Goal: Understand process/instructions: Learn how to perform a task or action

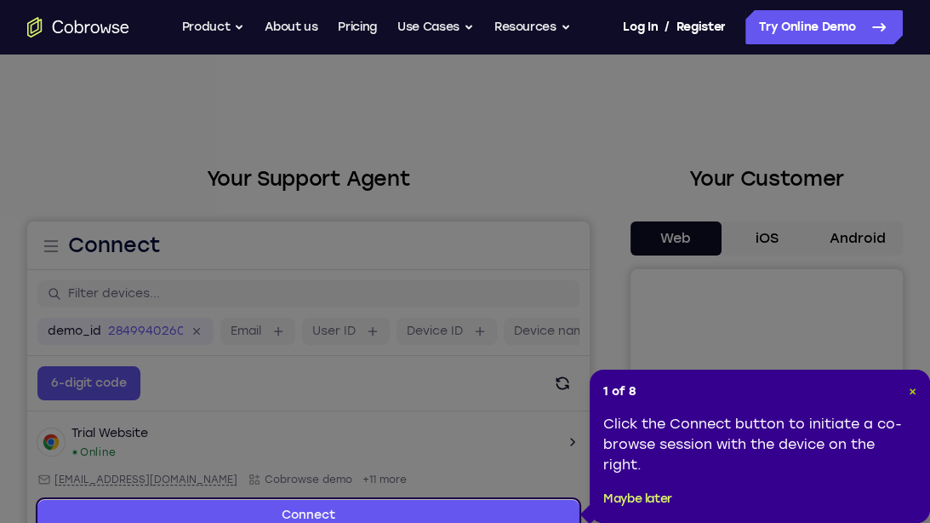
click at [909, 384] on button "×" at bounding box center [913, 391] width 8 height 17
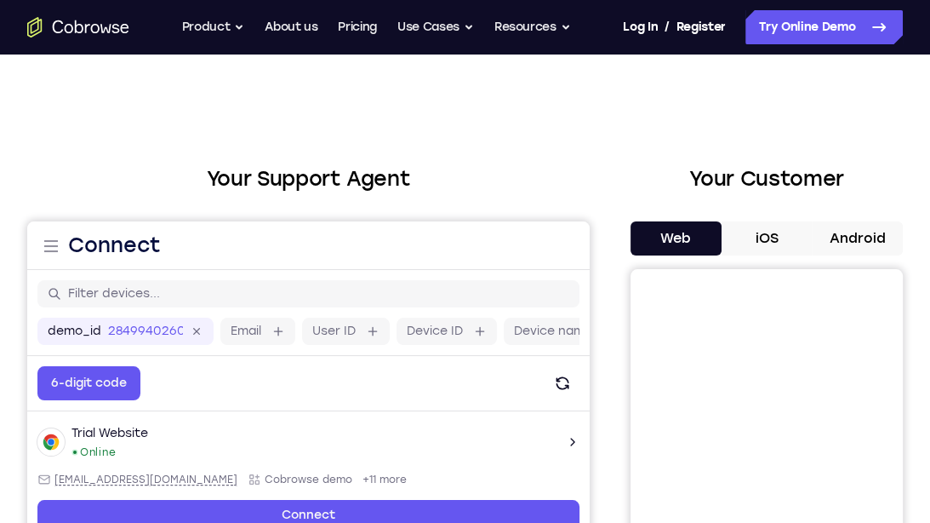
click at [857, 241] on button "Android" at bounding box center [857, 238] width 91 height 34
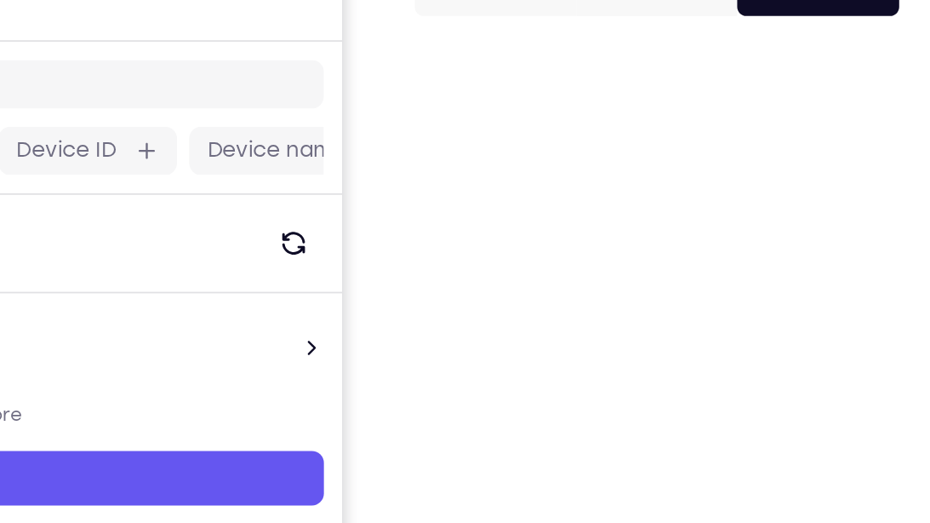
scroll to position [48, 0]
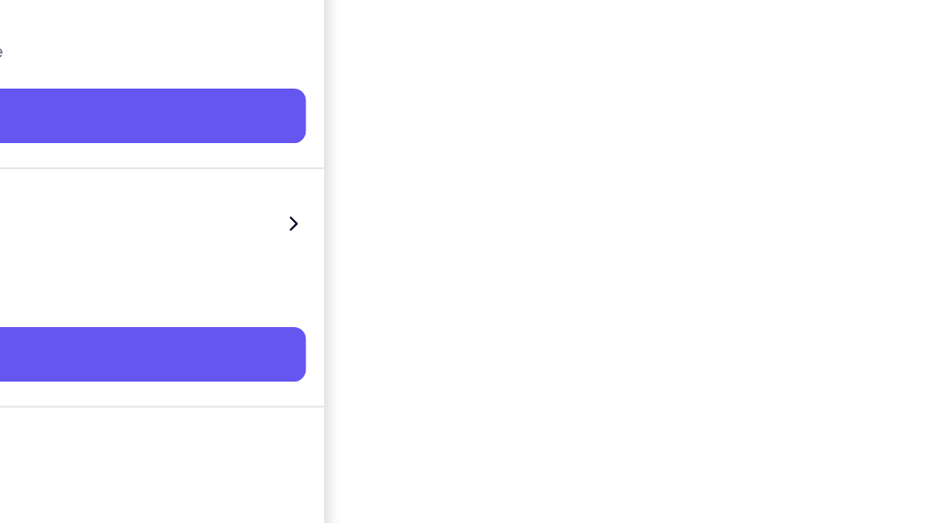
click at [929, 293] on div "Your Support Agent Your Customer Web iOS Android Next Steps We’d be happy to gi…" at bounding box center [465, 368] width 930 height 1122
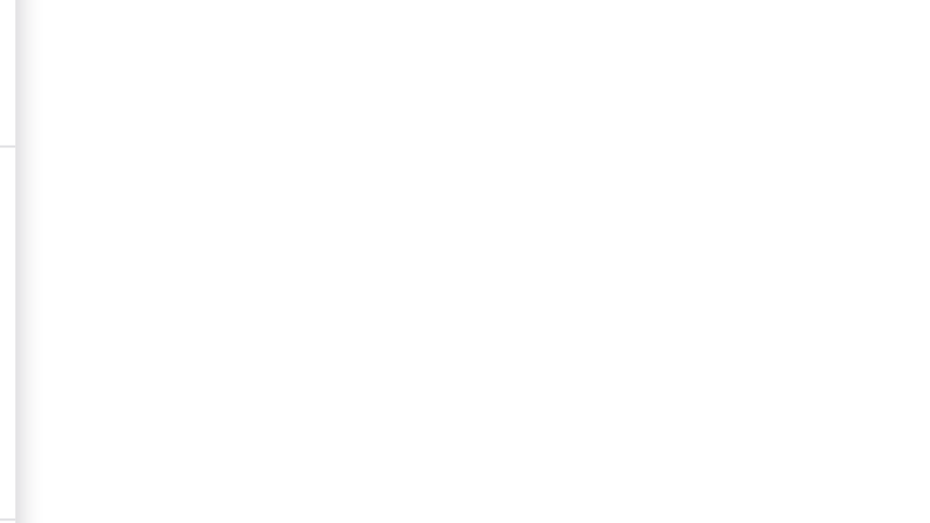
scroll to position [248, 0]
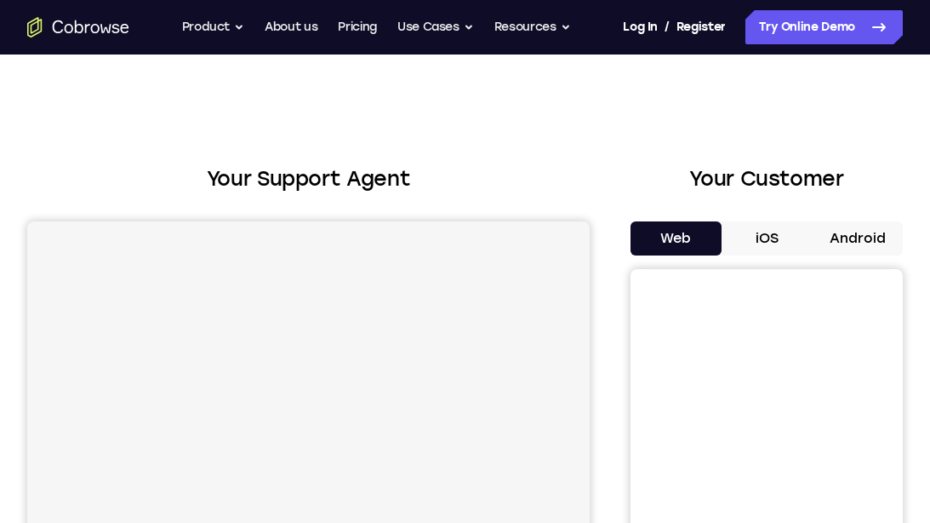
click at [870, 252] on button "Android" at bounding box center [857, 238] width 91 height 34
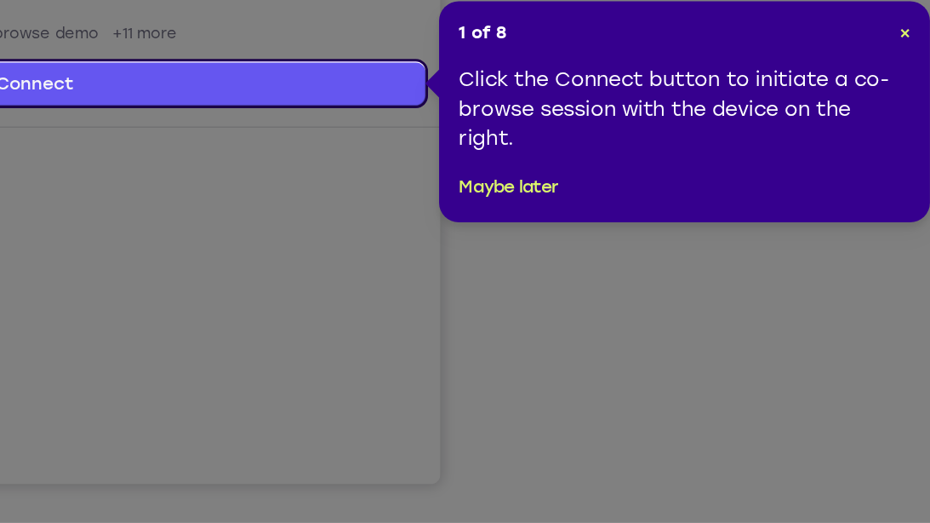
click at [917, 182] on div "1 of 8 × Click the Connect button to initiate a co-browse session with the devi…" at bounding box center [759, 237] width 340 height 153
click at [912, 182] on span "×" at bounding box center [912, 182] width 8 height 14
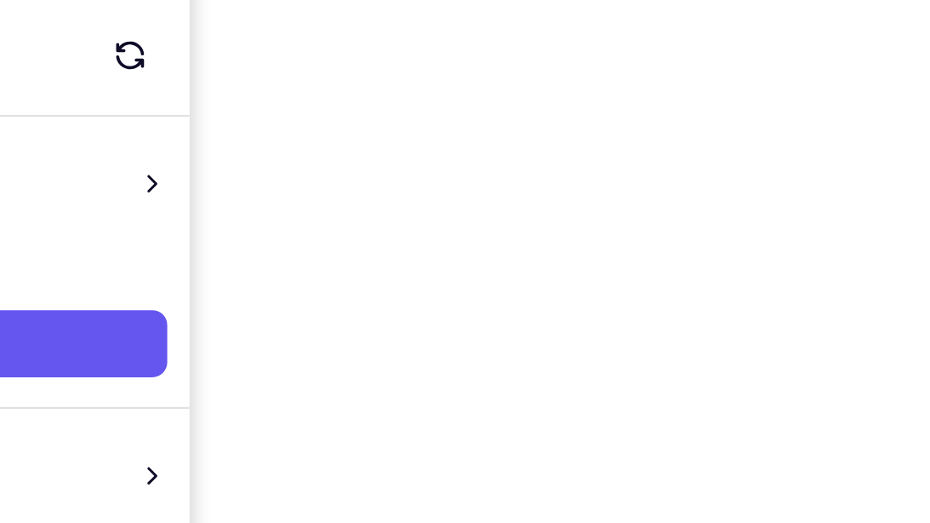
scroll to position [260, 0]
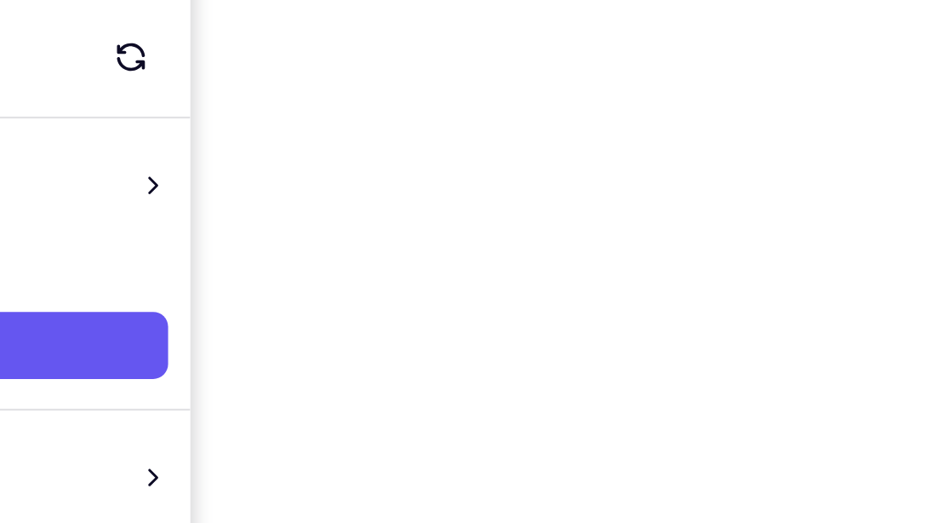
click at [913, 225] on div "Your Support Agent Your Customer Web iOS Android Next Steps We’d be happy to gi…" at bounding box center [465, 356] width 930 height 1122
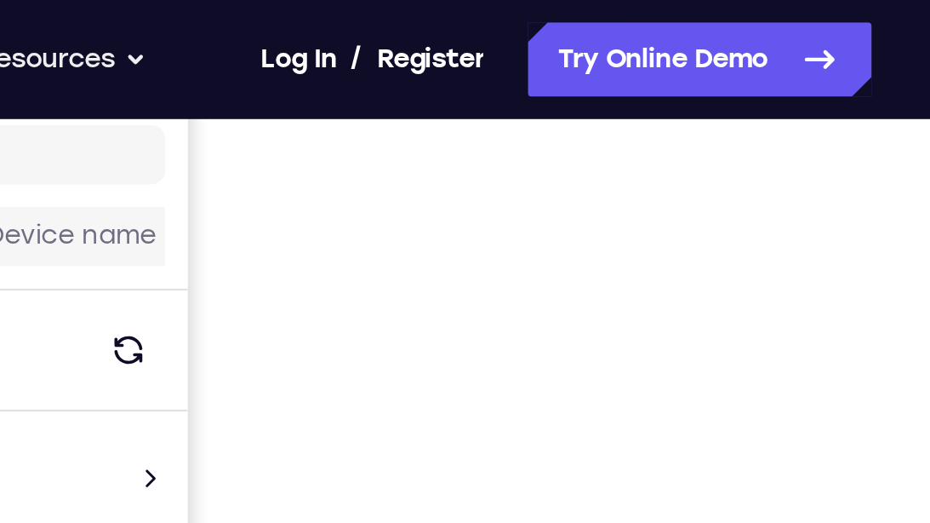
scroll to position [222, 0]
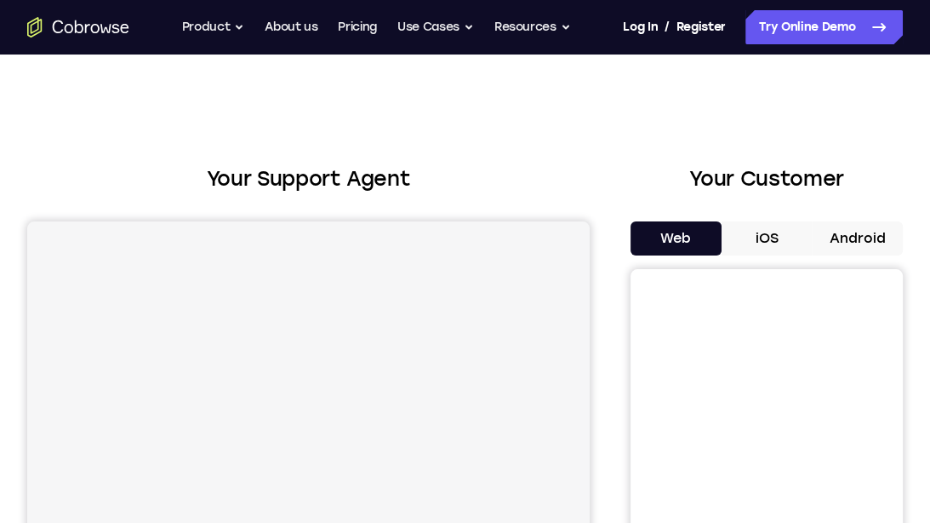
click at [861, 242] on button "Android" at bounding box center [857, 238] width 91 height 34
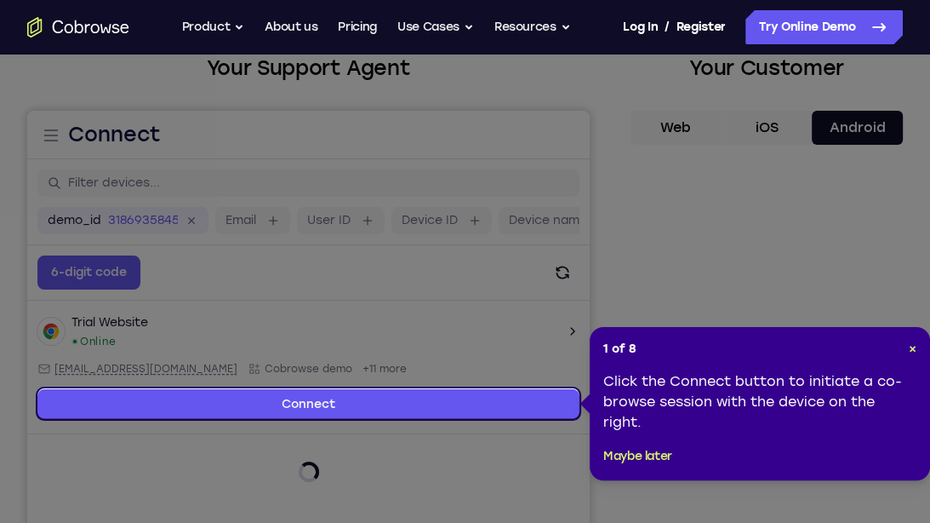
scroll to position [112, 0]
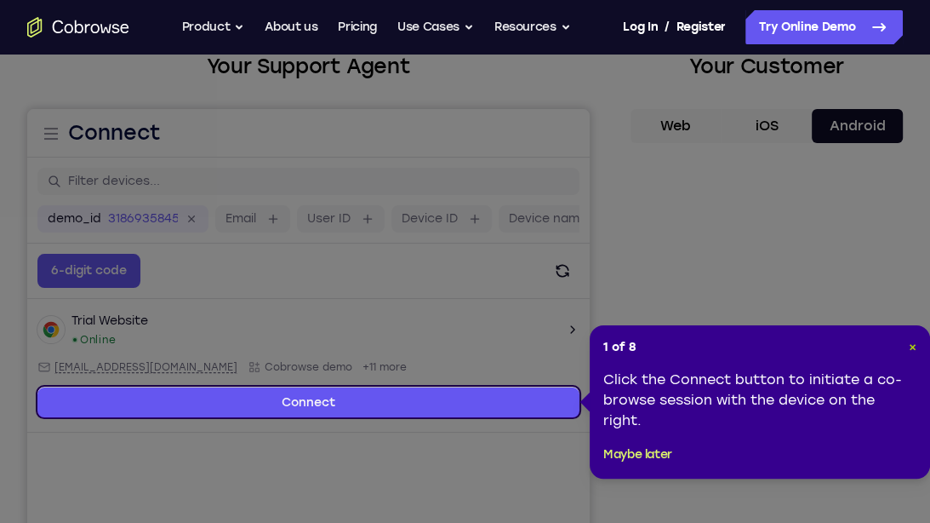
click at [911, 339] on button "×" at bounding box center [913, 347] width 8 height 17
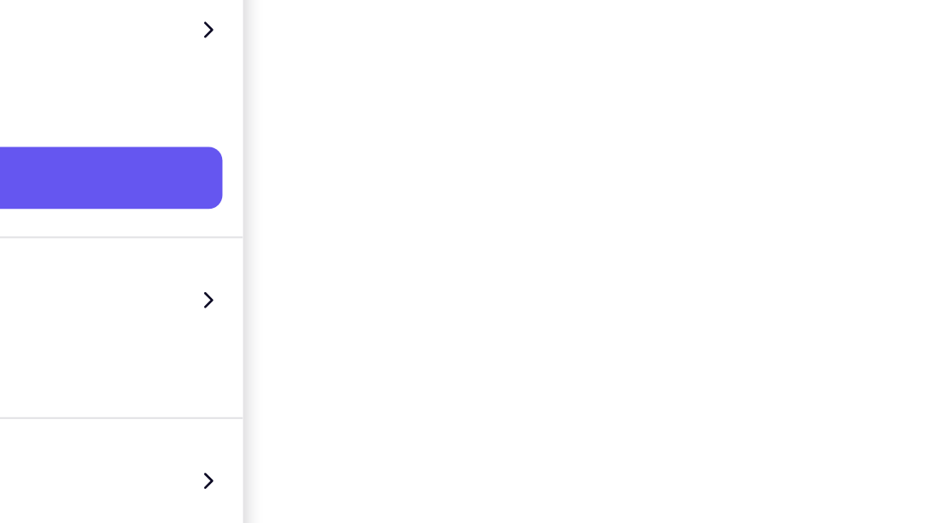
scroll to position [221, 0]
